Goal: Find specific page/section: Find specific page/section

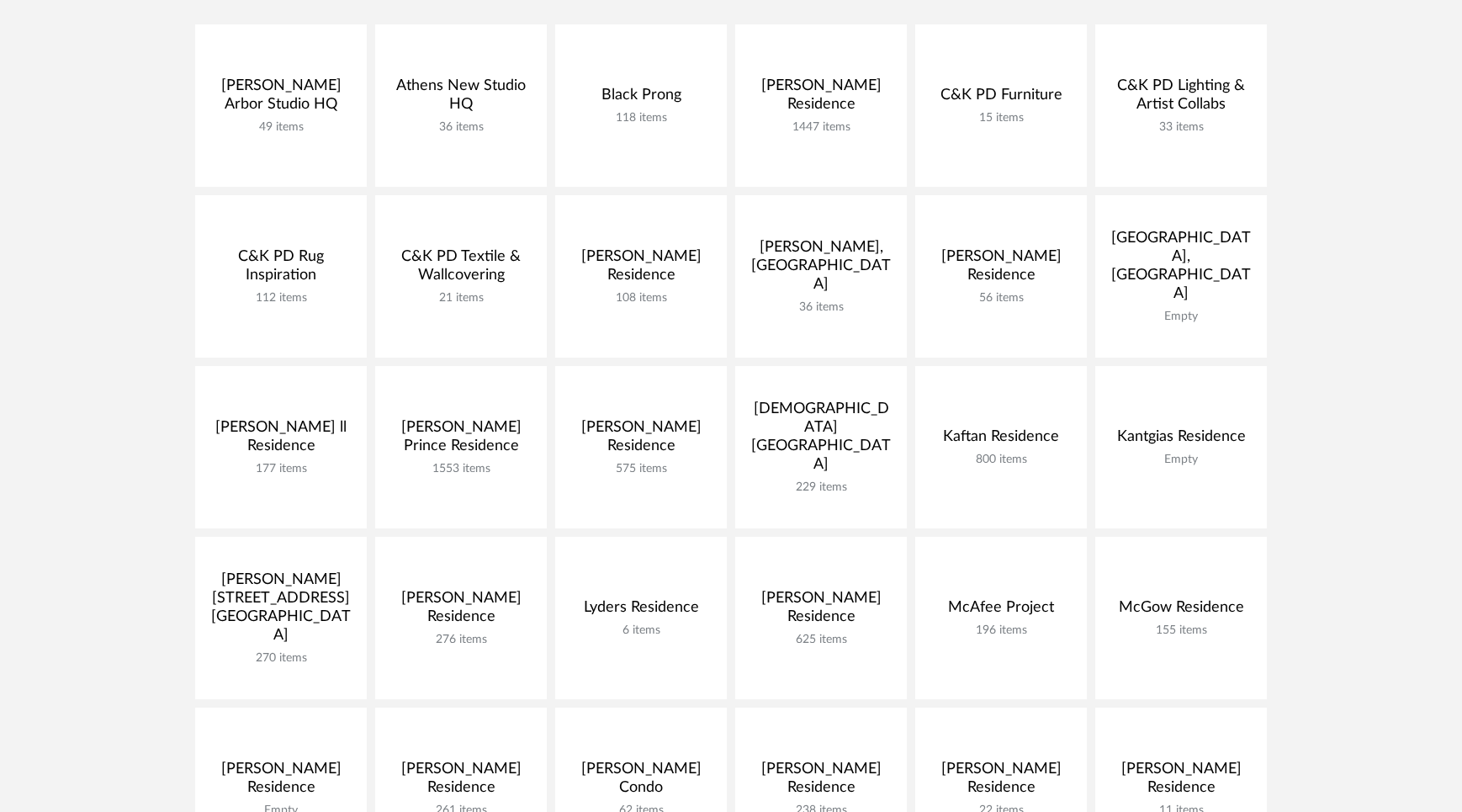
scroll to position [312, 0]
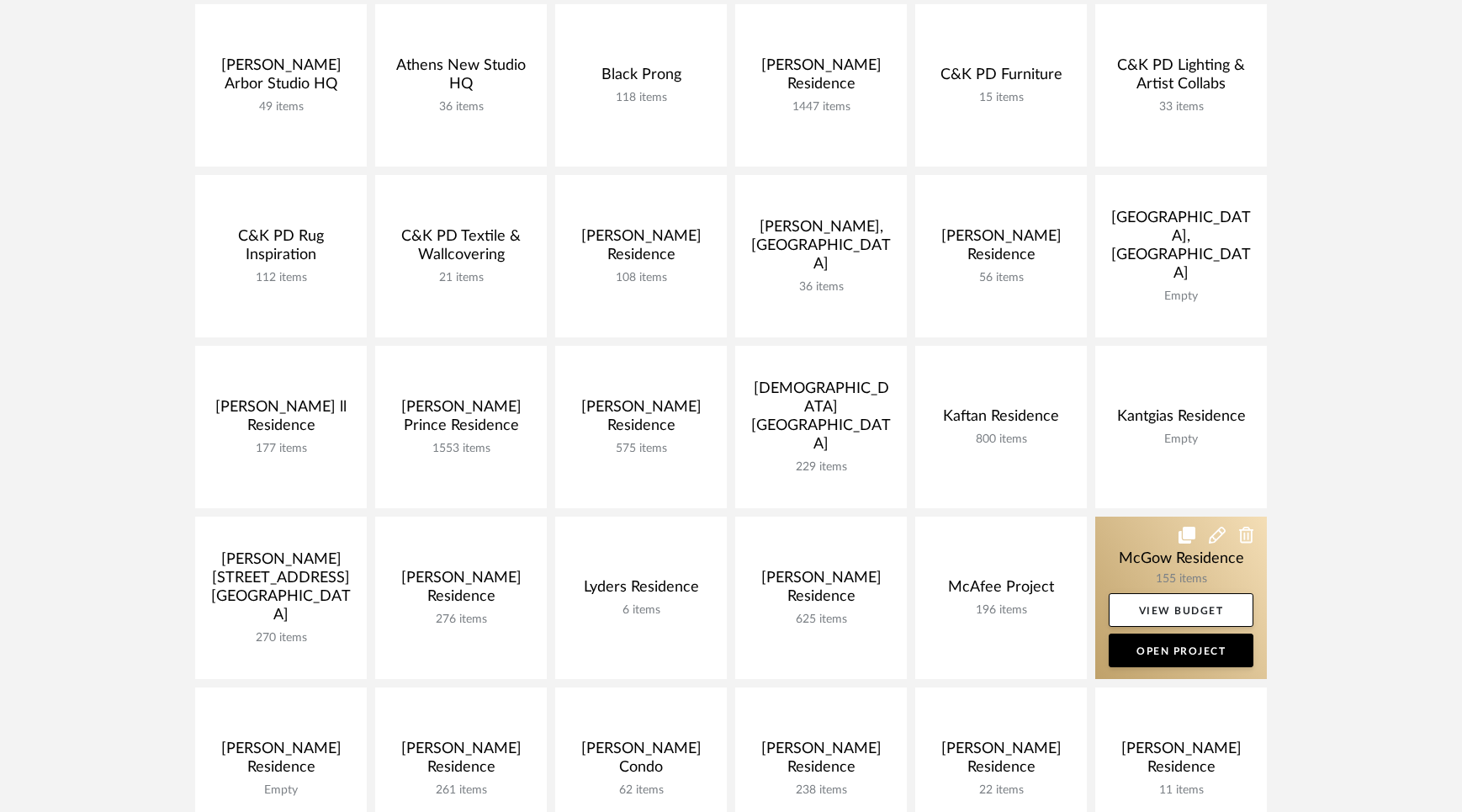
click at [1138, 564] on link at bounding box center [1181, 597] width 171 height 162
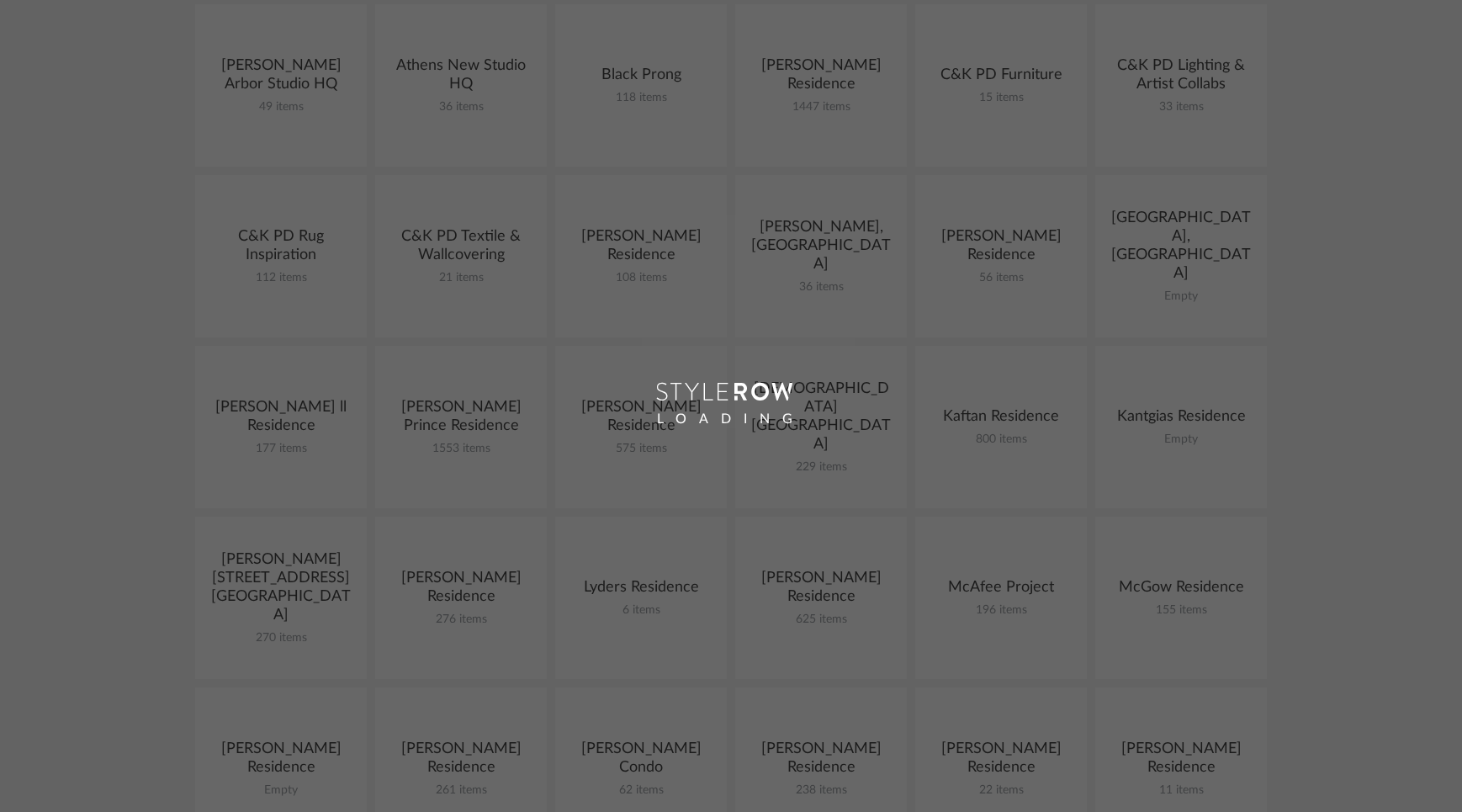
click at [1138, 564] on div "Chrome Web Clipper Import Pinterest Support All Projects Library Inspiration Up…" at bounding box center [731, 625] width 1462 height 1876
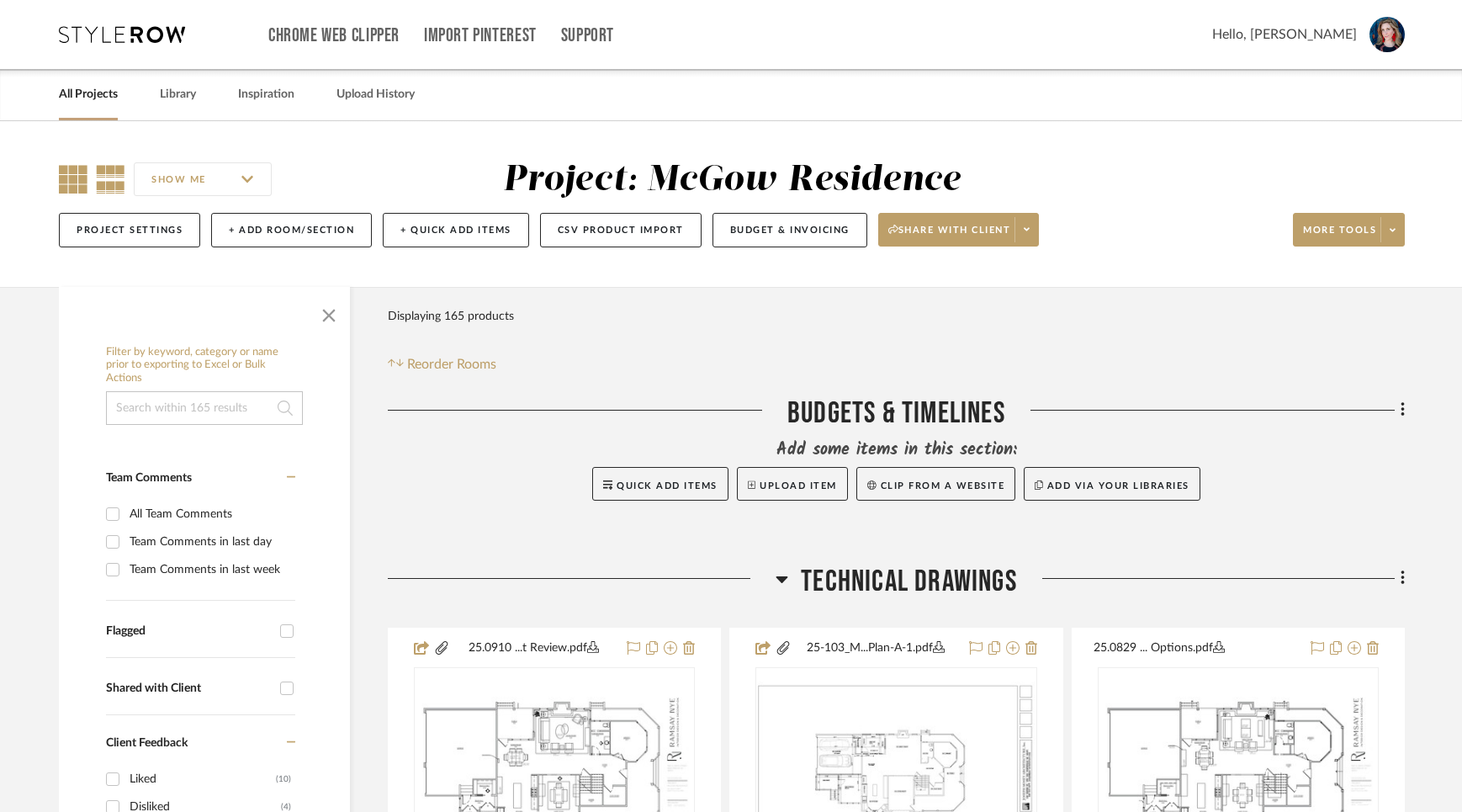
click at [66, 180] on icon at bounding box center [73, 179] width 29 height 29
click at [325, 314] on span "button" at bounding box center [329, 312] width 41 height 41
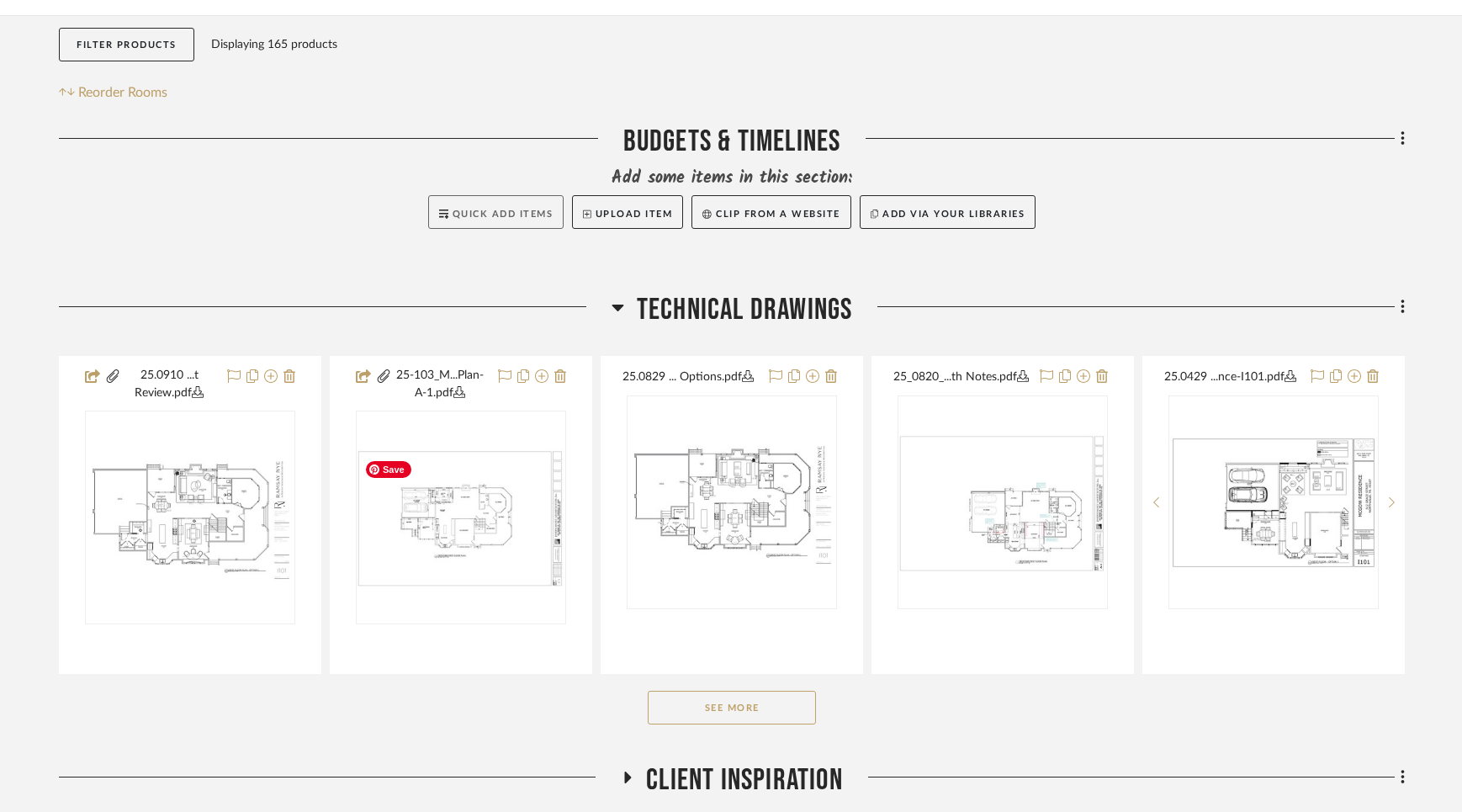
scroll to position [271, 0]
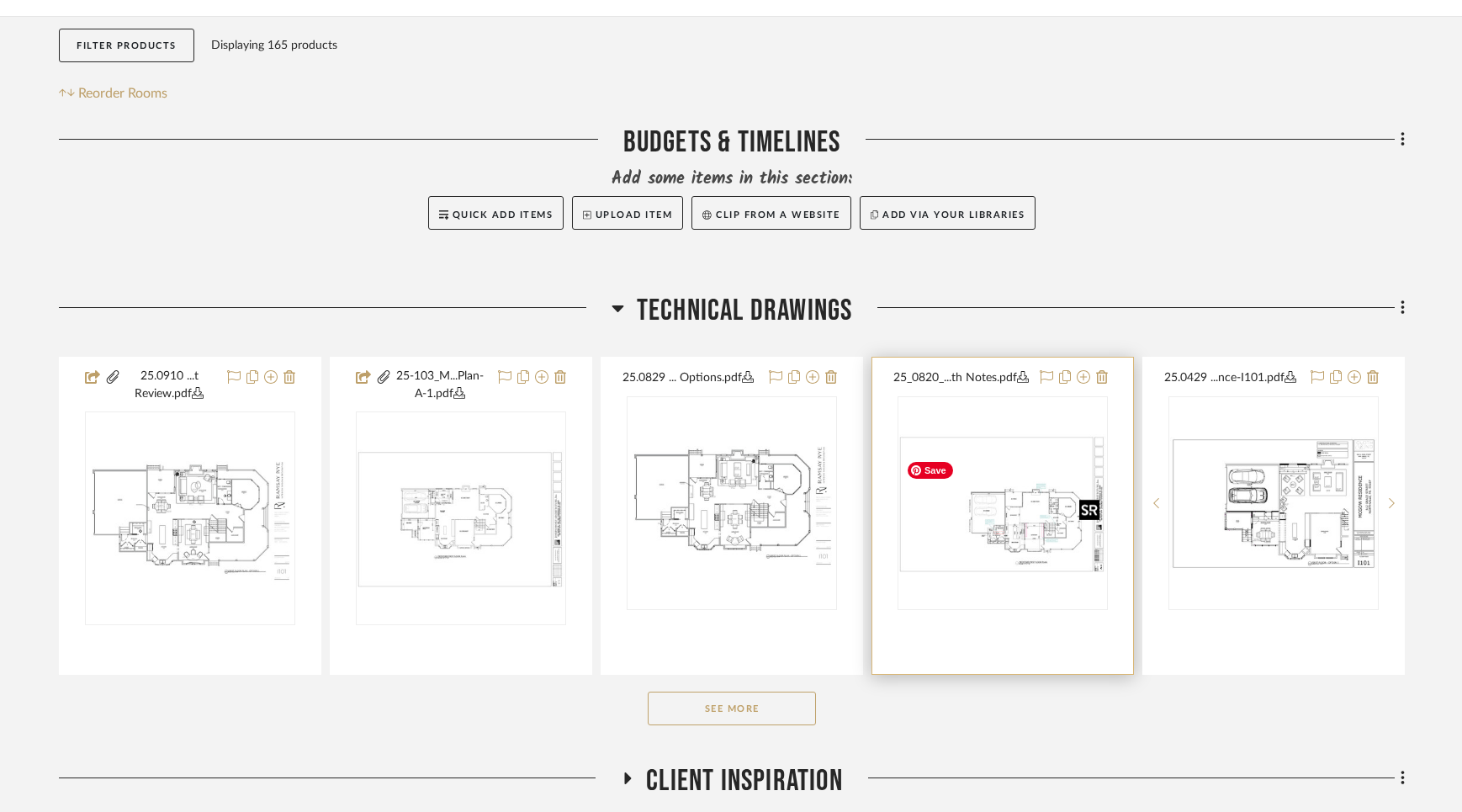
click at [1022, 537] on img "0" at bounding box center [1003, 503] width 207 height 138
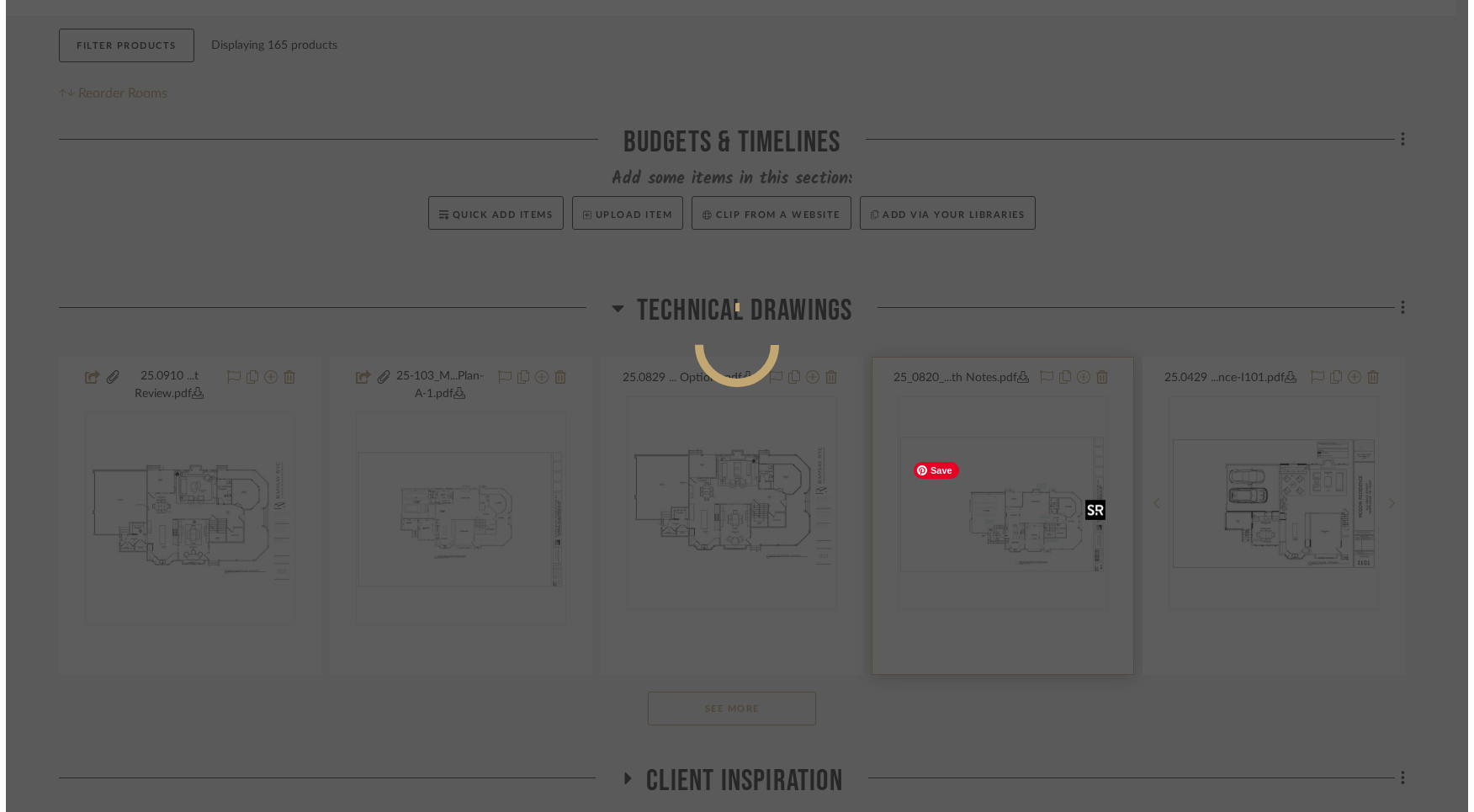
scroll to position [0, 0]
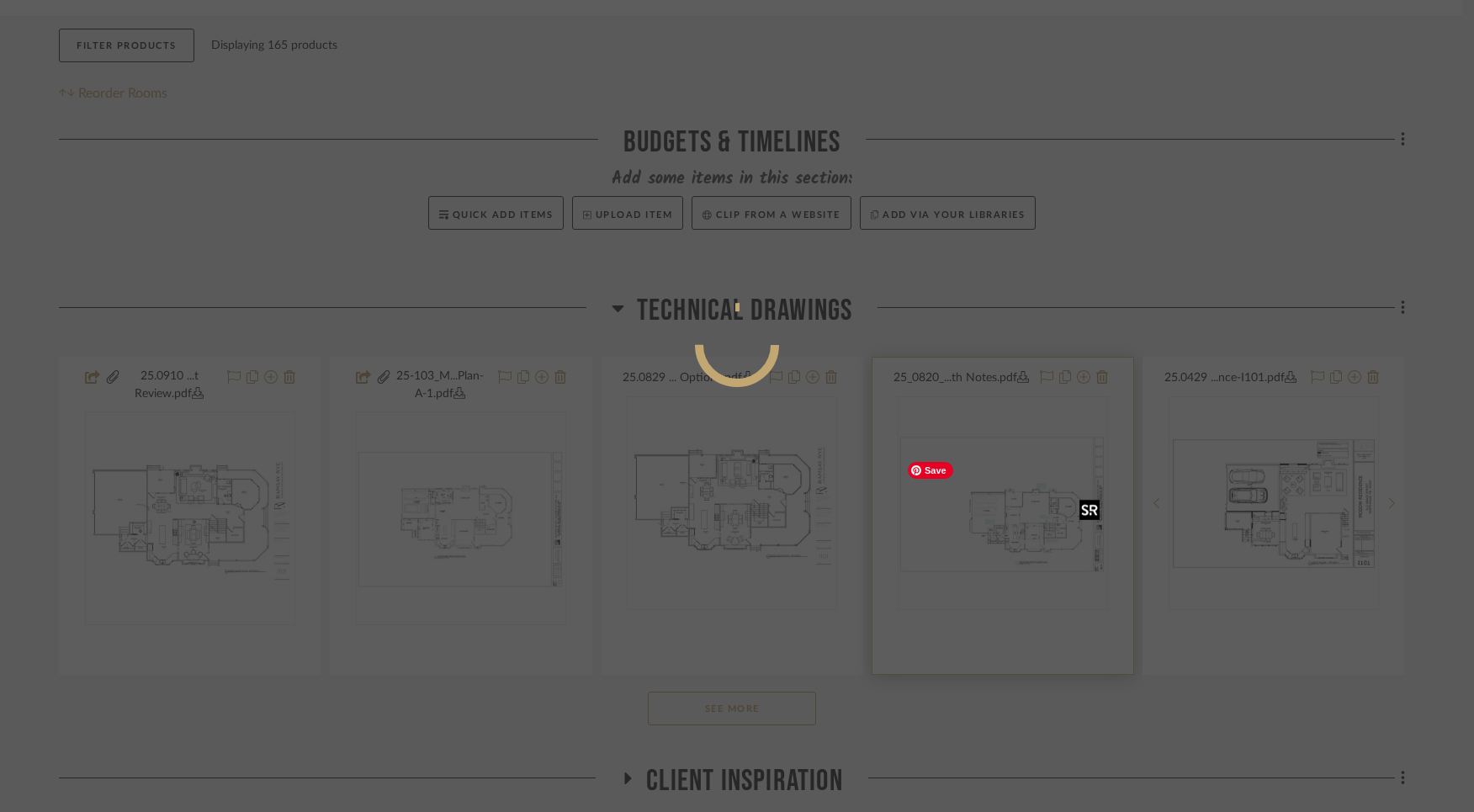
click at [1022, 537] on div at bounding box center [737, 406] width 1474 height 812
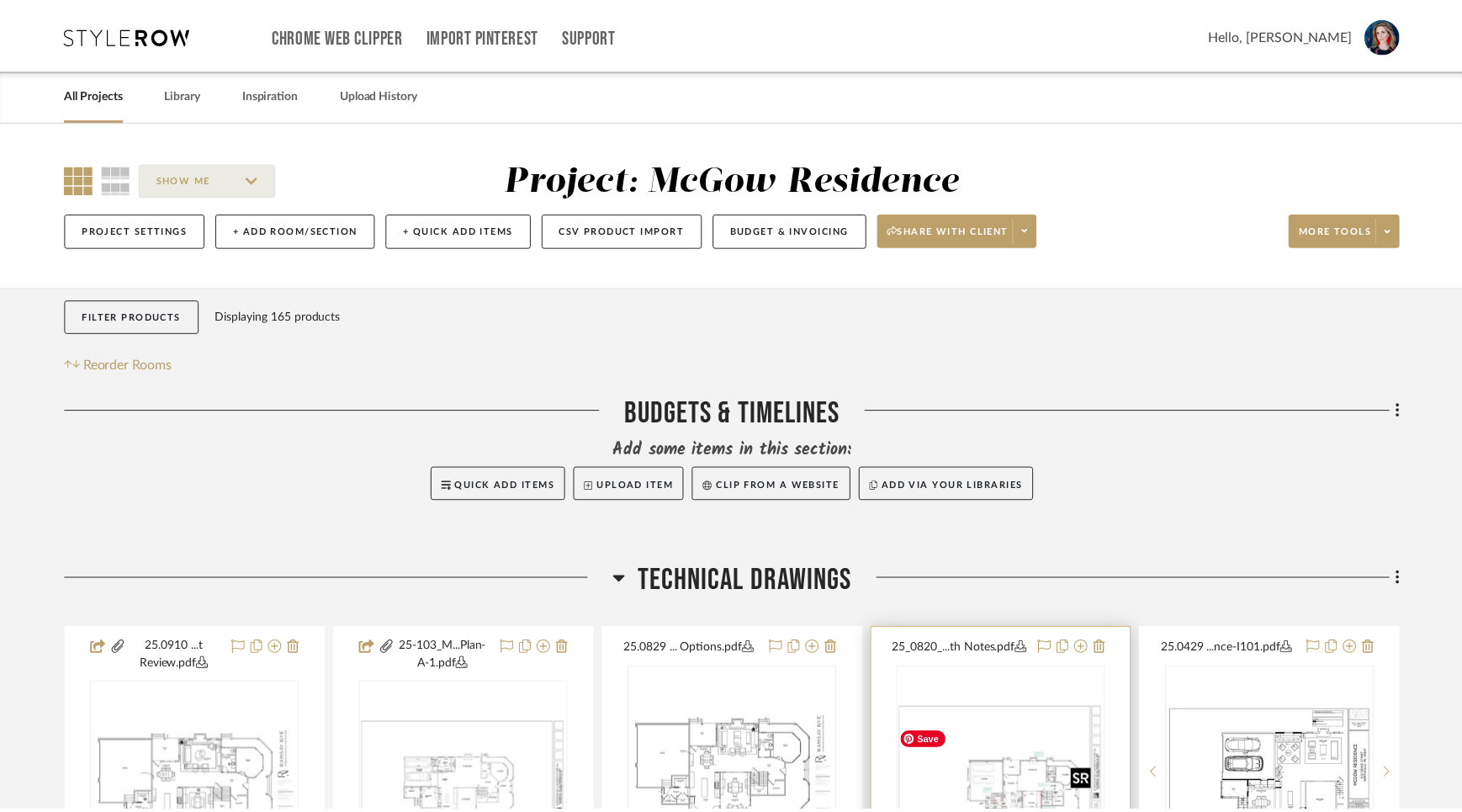
scroll to position [271, 0]
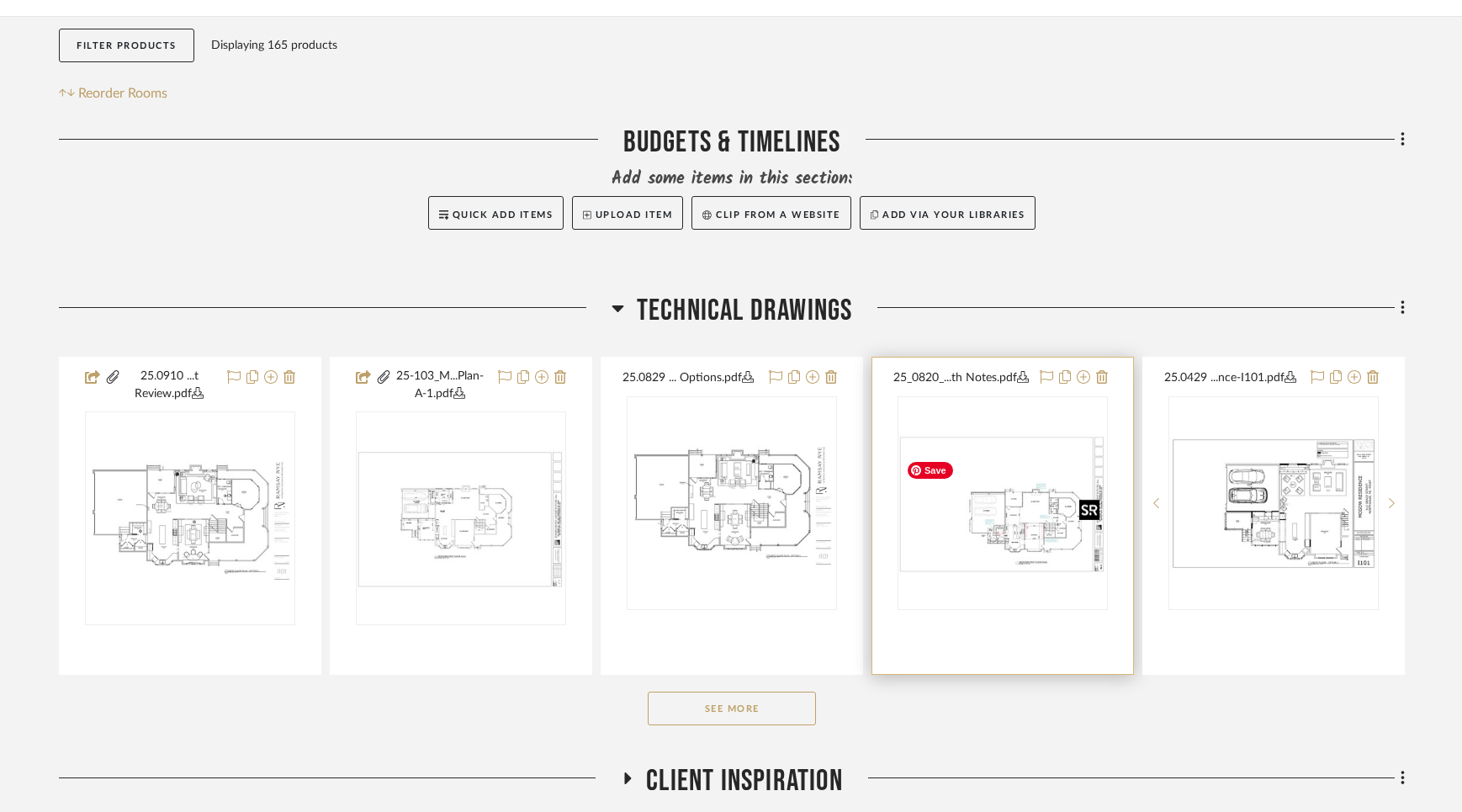
click at [1022, 537] on img "0" at bounding box center [1003, 503] width 207 height 138
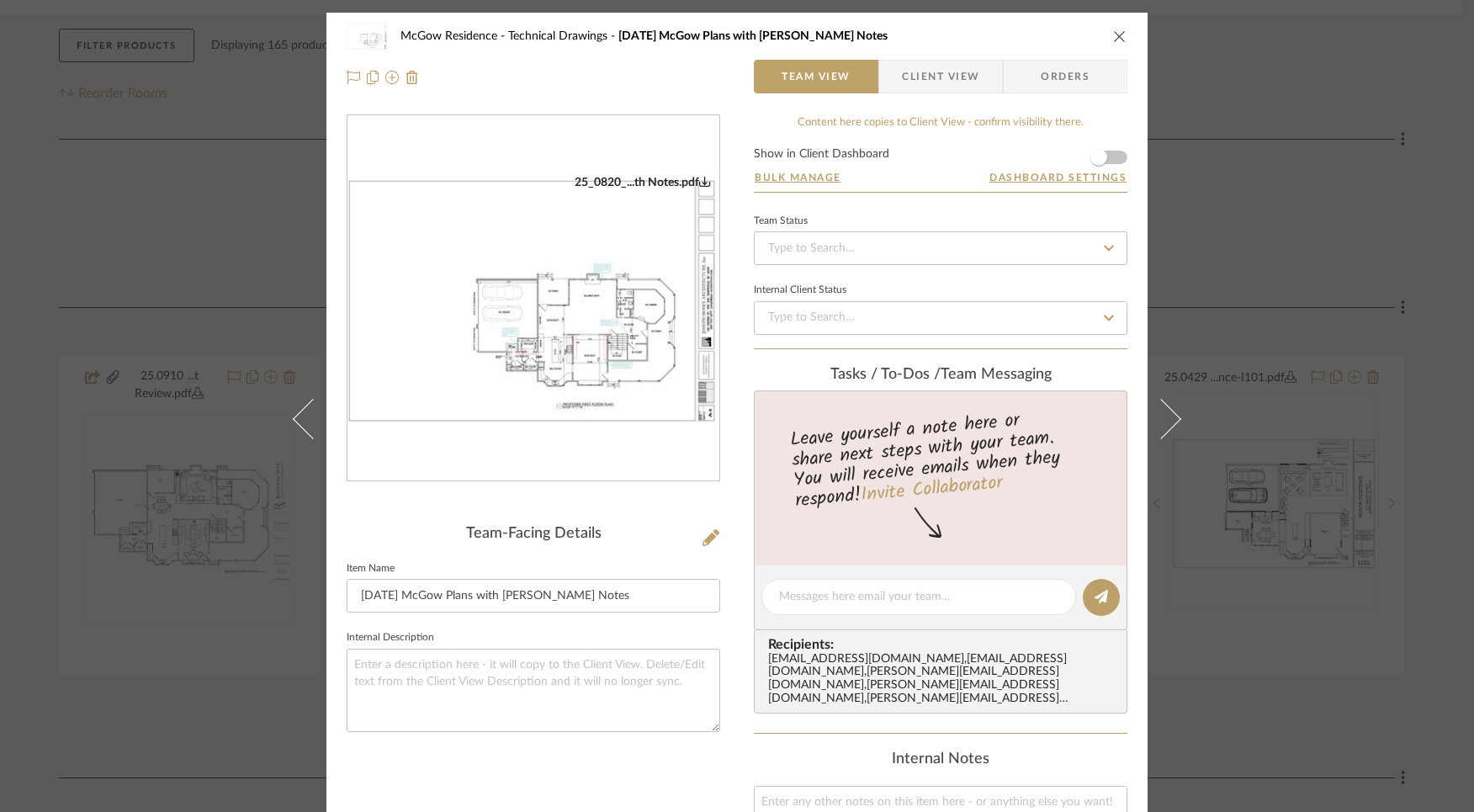
click at [552, 285] on img "0" at bounding box center [533, 299] width 372 height 248
